Goal: Information Seeking & Learning: Find specific fact

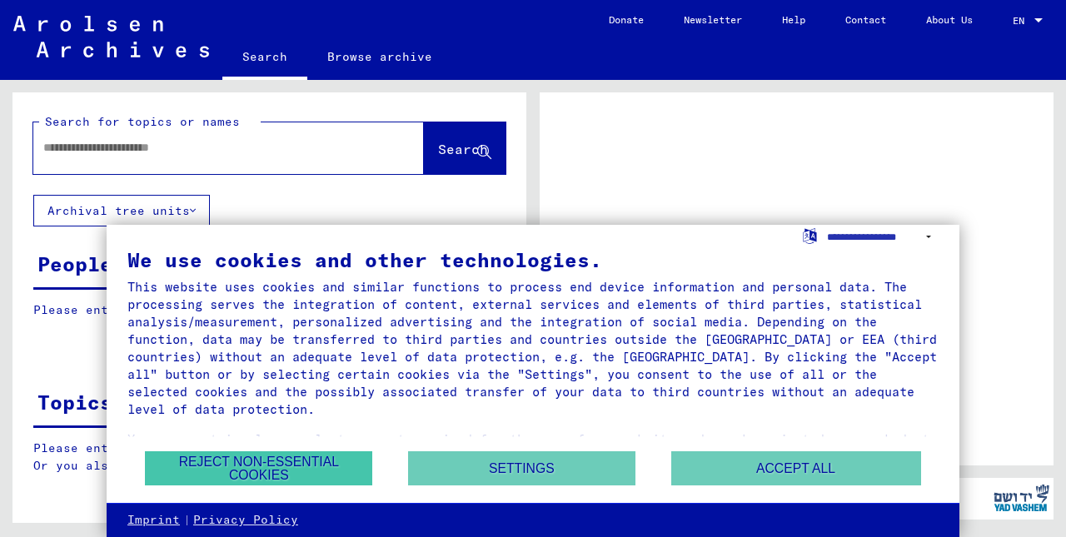
click at [271, 469] on button "Reject non-essential cookies" at bounding box center [258, 469] width 227 height 34
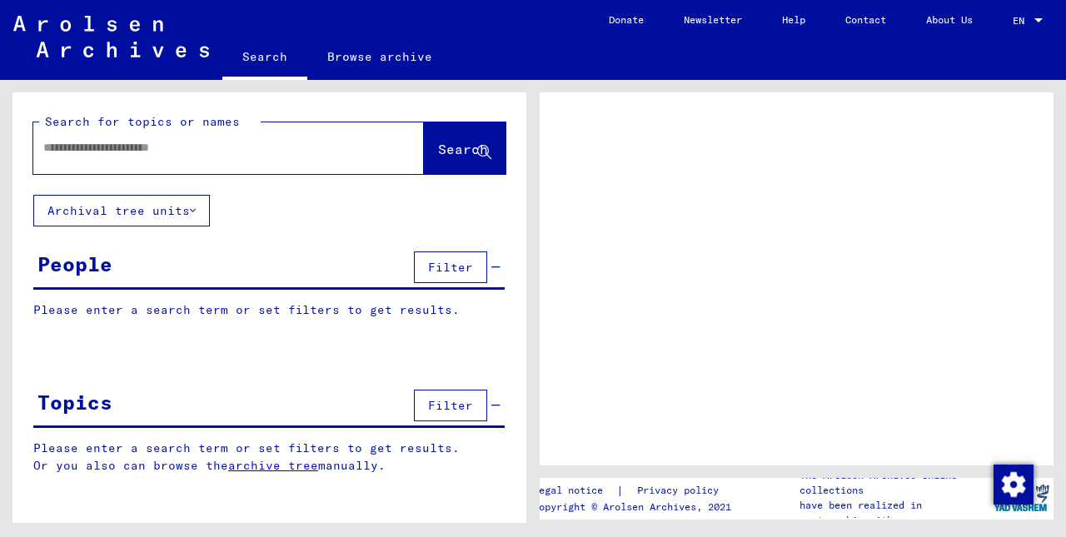
click at [170, 270] on div "People Filter" at bounding box center [269, 268] width 472 height 42
click at [99, 326] on div "Please enter a search term or set filters to get results. Signature Last Name F…" at bounding box center [269, 323] width 514 height 42
click at [113, 313] on p "Please enter a search term or set filters to get results." at bounding box center [269, 310] width 472 height 17
click at [102, 152] on input "text" at bounding box center [213, 147] width 341 height 17
type input "**********"
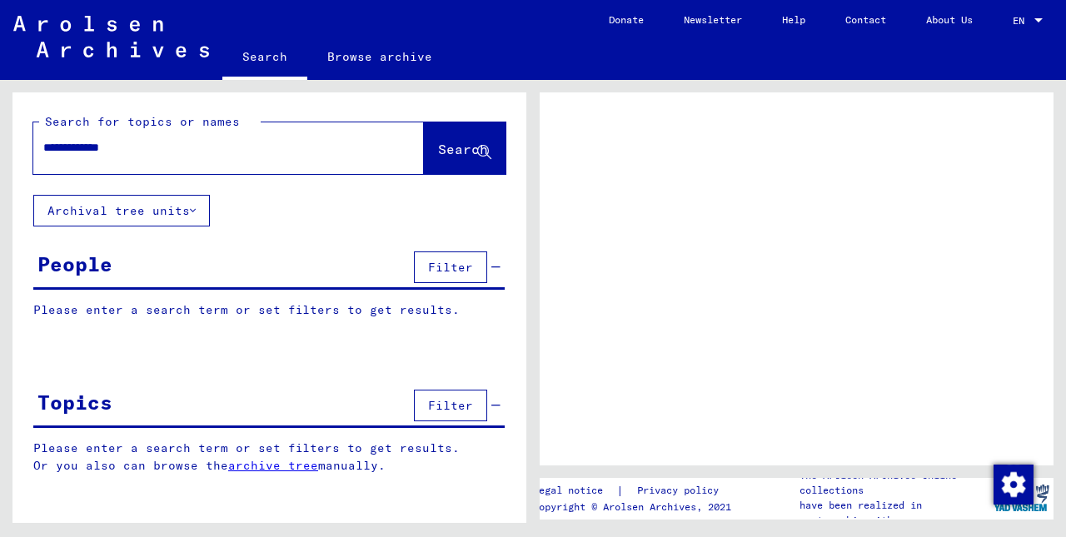
click at [438, 148] on span "Search" at bounding box center [463, 149] width 50 height 17
click at [440, 152] on span "Search" at bounding box center [463, 149] width 50 height 17
click at [195, 208] on icon at bounding box center [193, 211] width 6 height 12
click at [455, 148] on span "Search" at bounding box center [463, 149] width 50 height 17
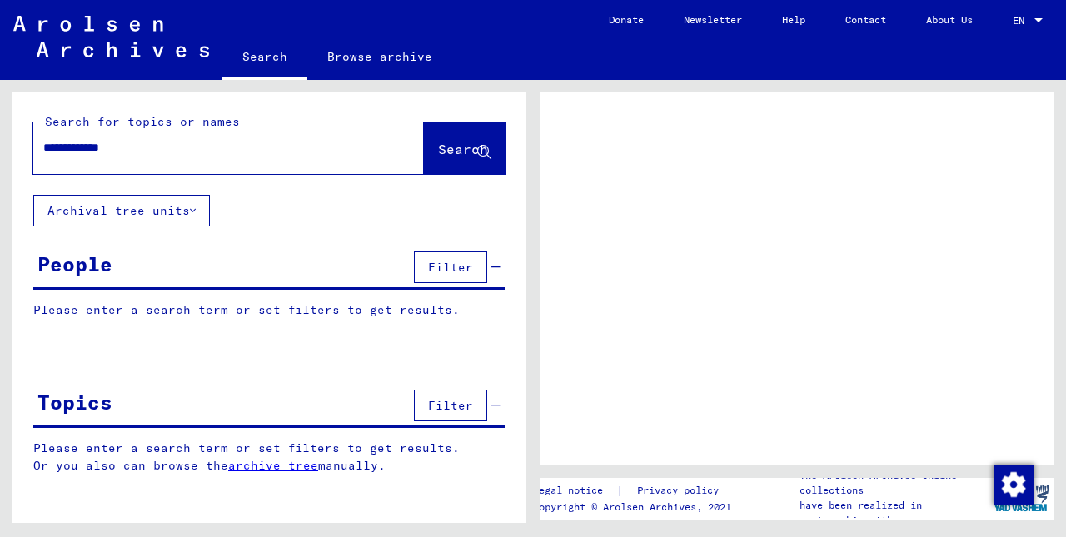
click at [1006, 483] on img "button" at bounding box center [1014, 485] width 40 height 40
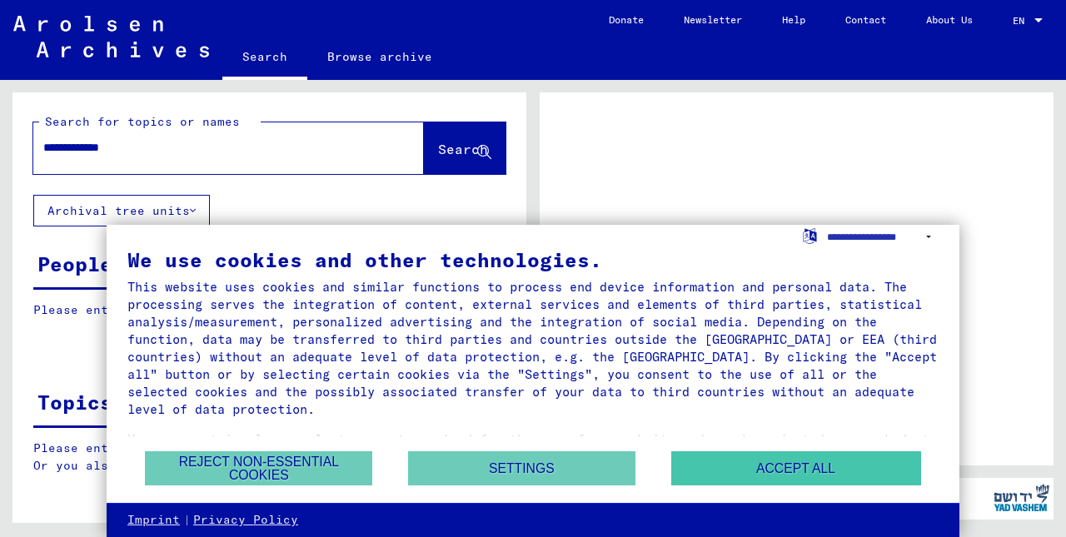
click at [810, 465] on button "Accept all" at bounding box center [797, 469] width 250 height 34
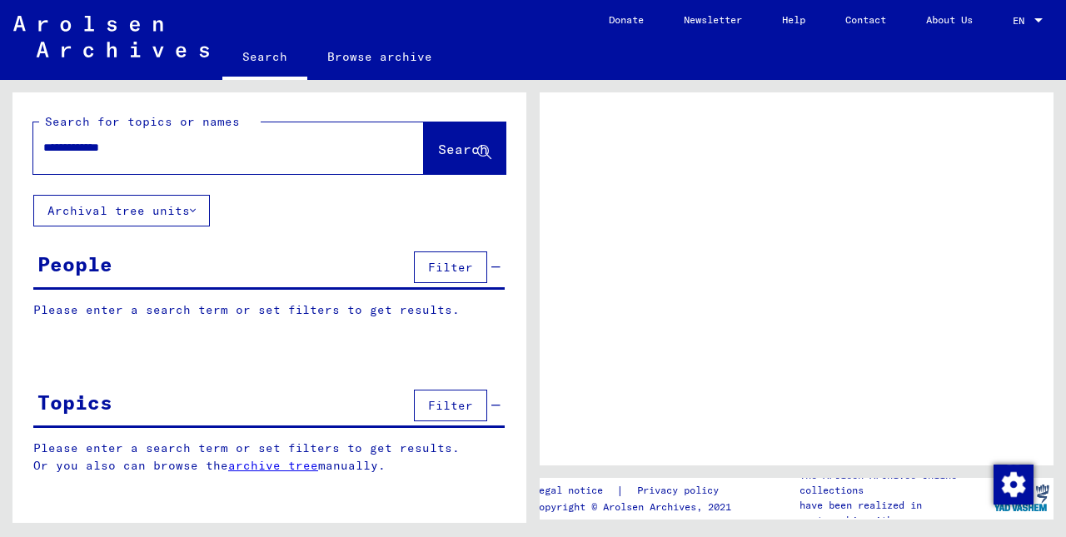
click at [438, 149] on span "Search" at bounding box center [463, 149] width 50 height 17
click at [264, 55] on link "Search" at bounding box center [264, 58] width 85 height 43
